Goal: Task Accomplishment & Management: Manage account settings

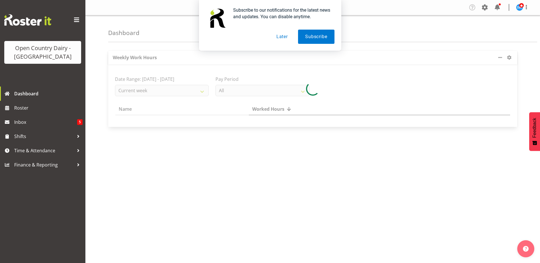
click at [282, 36] on button "Later" at bounding box center [282, 37] width 26 height 14
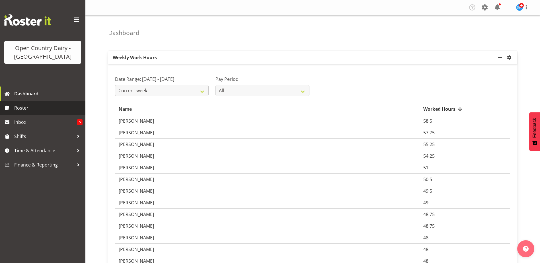
click at [15, 106] on span "Roster" at bounding box center [48, 108] width 68 height 9
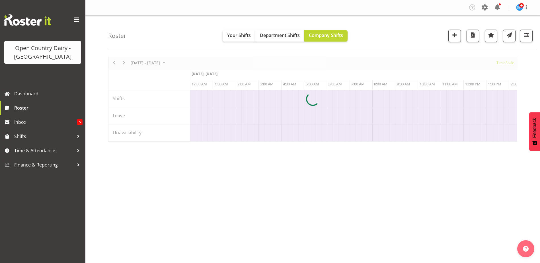
scroll to position [0, 2188]
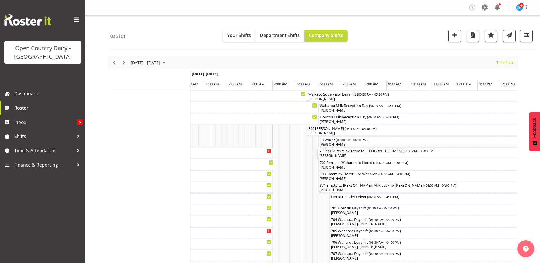
click at [341, 154] on div "[PERSON_NAME]" at bounding box center [444, 155] width 248 height 5
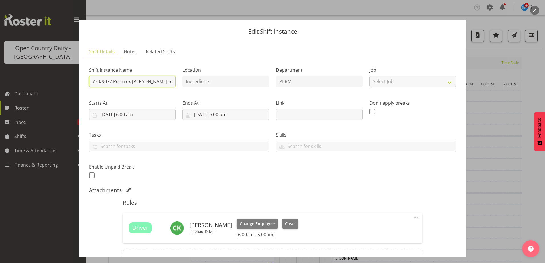
drag, startPoint x: 112, startPoint y: 82, endPoint x: 89, endPoint y: 82, distance: 22.5
click at [89, 82] on input "733/9072 Perm ex [PERSON_NAME] to [GEOGRAPHIC_DATA]" at bounding box center [132, 81] width 87 height 11
type input "730/9062 Perm ex [PERSON_NAME] to [GEOGRAPHIC_DATA]"
click at [338, 173] on div "Shift Instance Name 730/9062 Perm ex Tatua to [GEOGRAPHIC_DATA] Location Ingred…" at bounding box center [272, 121] width 374 height 125
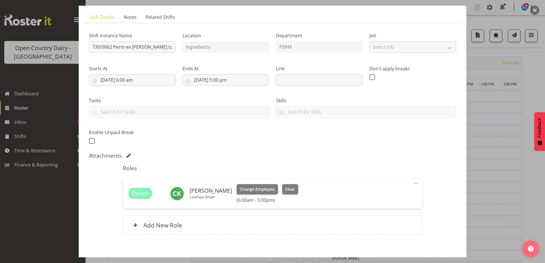
scroll to position [63, 0]
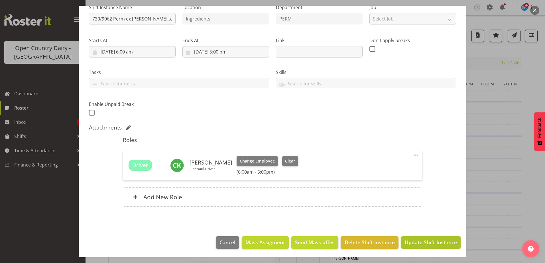
click at [415, 240] on span "Update Shift Instance" at bounding box center [431, 242] width 52 height 7
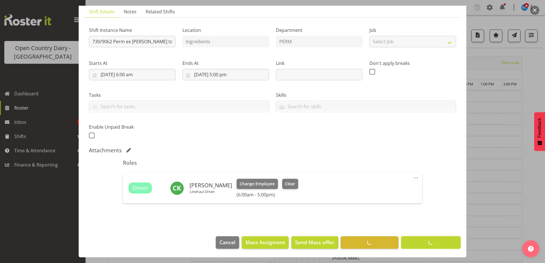
scroll to position [40, 0]
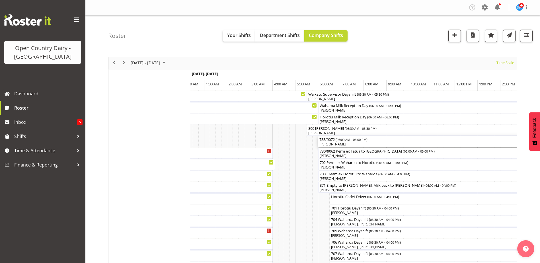
click at [337, 142] on div "733/9072 ( 06:00 AM - 06:00 PM ) [PERSON_NAME]" at bounding box center [455, 141] width 271 height 11
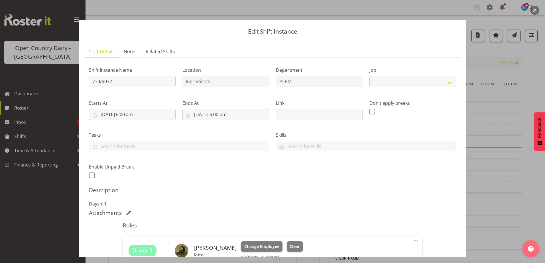
select select "9052"
drag, startPoint x: 112, startPoint y: 81, endPoint x: 87, endPoint y: 81, distance: 24.8
click at [87, 81] on div "Shift Instance Name 733/9072" at bounding box center [131, 75] width 93 height 33
type input "732/9063"
click at [379, 213] on div "Attachments" at bounding box center [272, 213] width 367 height 7
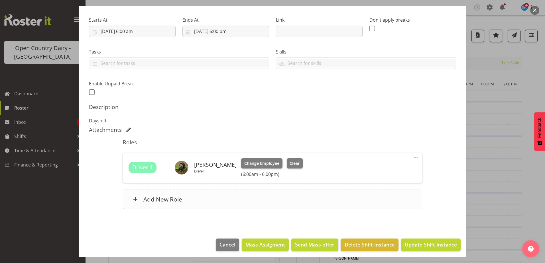
scroll to position [85, 0]
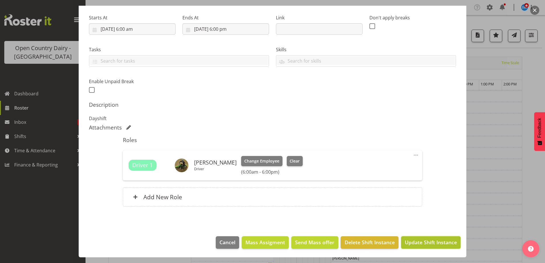
click at [412, 242] on span "Update Shift Instance" at bounding box center [431, 242] width 52 height 7
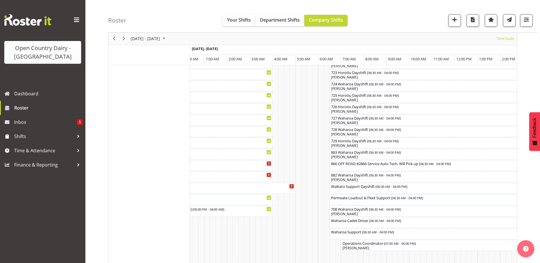
scroll to position [370, 0]
